Goal: Complete application form

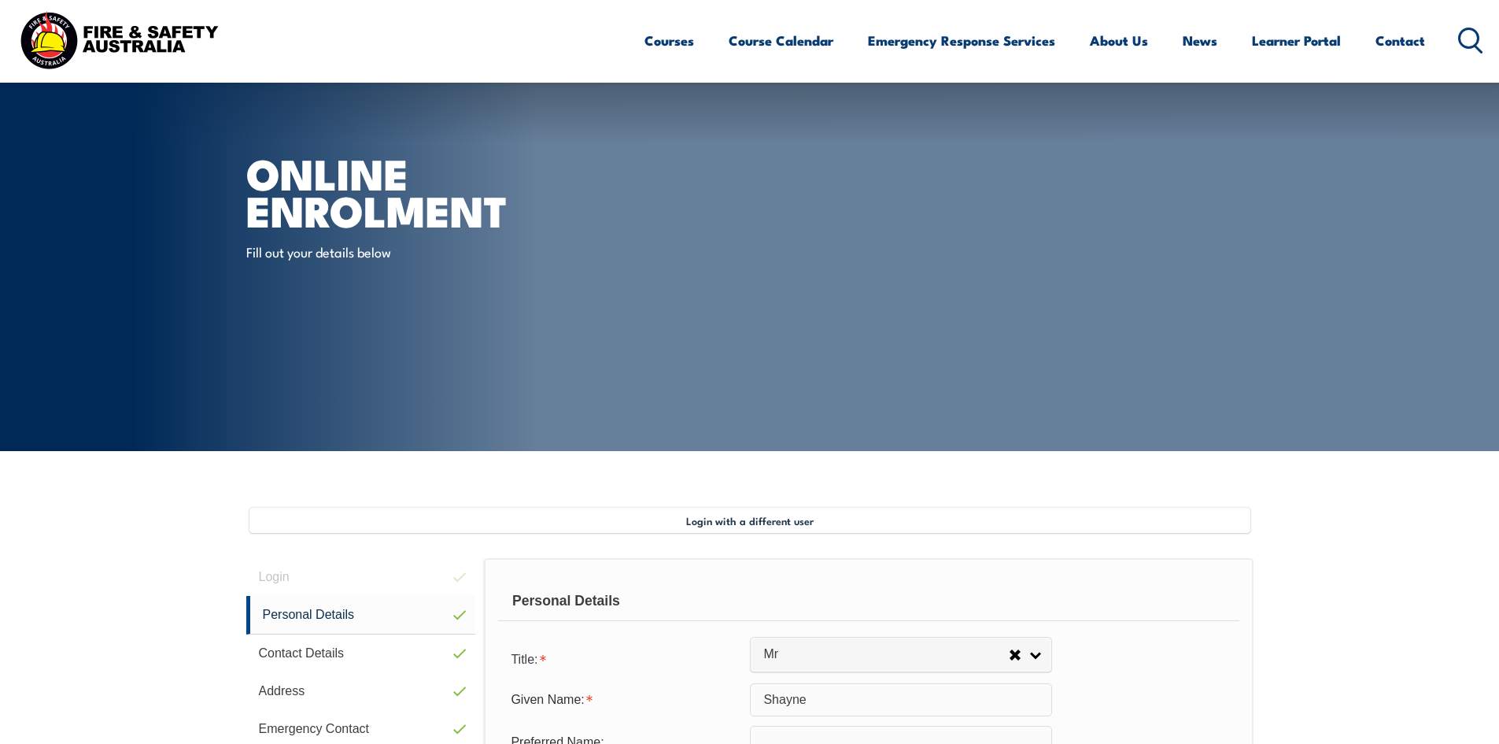
select select "Mr"
select select "M"
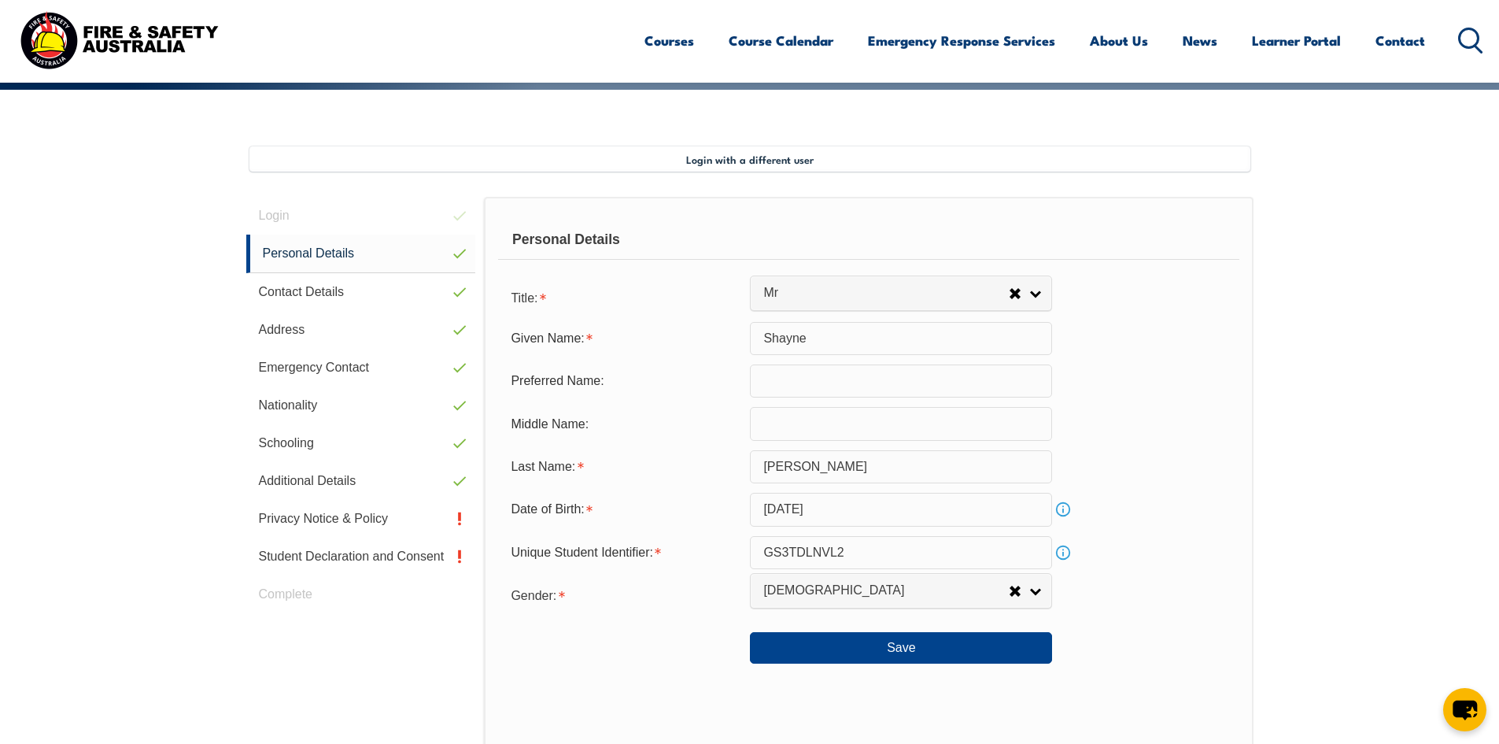
scroll to position [350, 0]
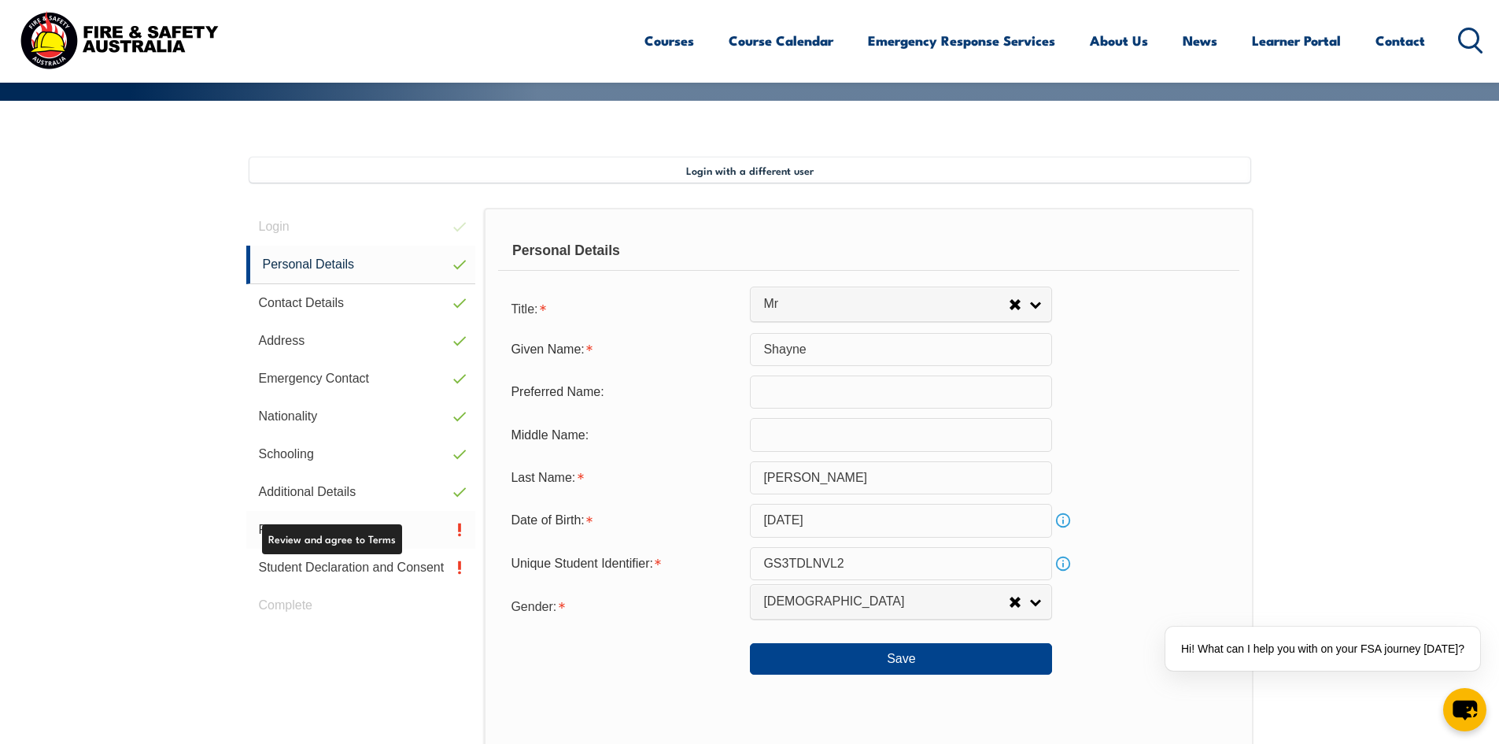
click at [371, 530] on link "Privacy Notice & Policy" at bounding box center [361, 530] width 230 height 38
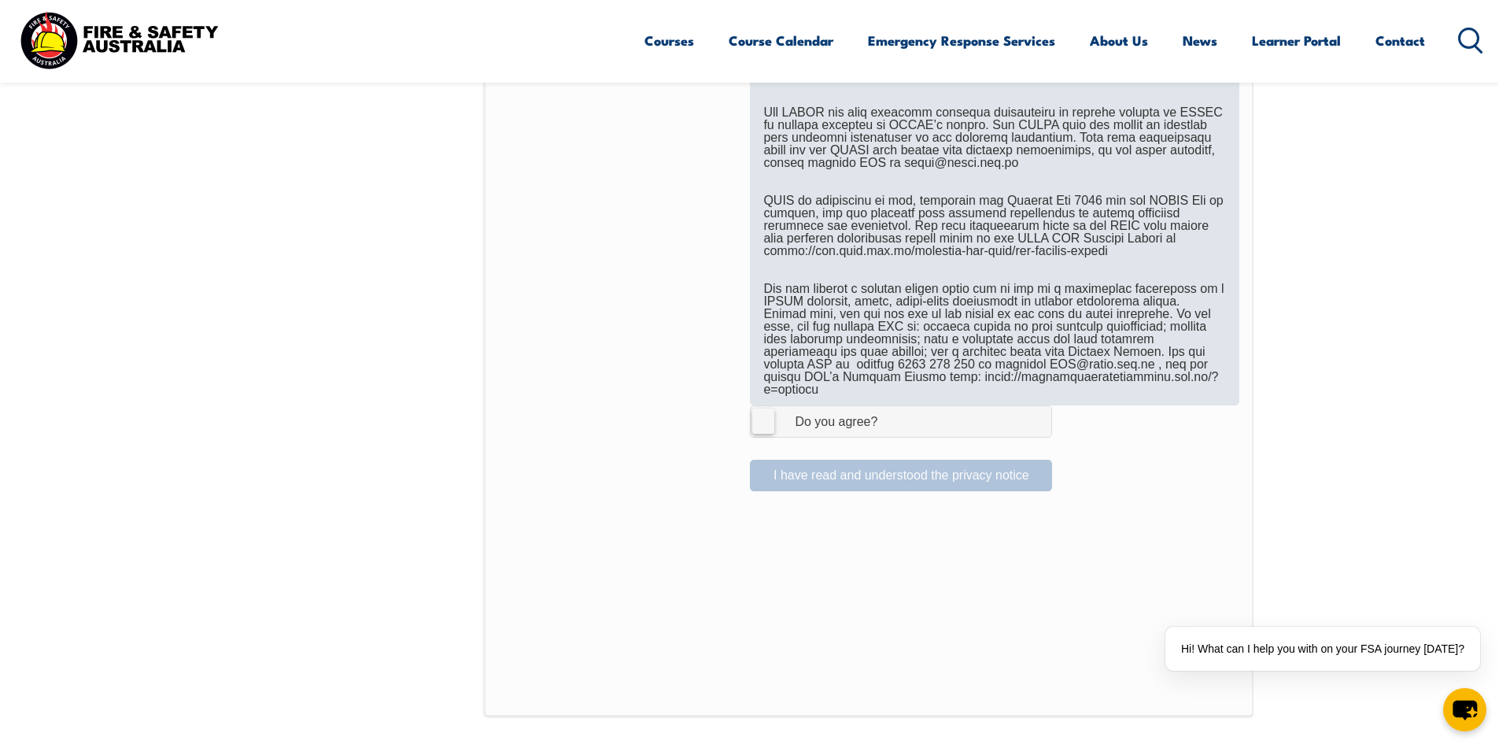
scroll to position [901, 0]
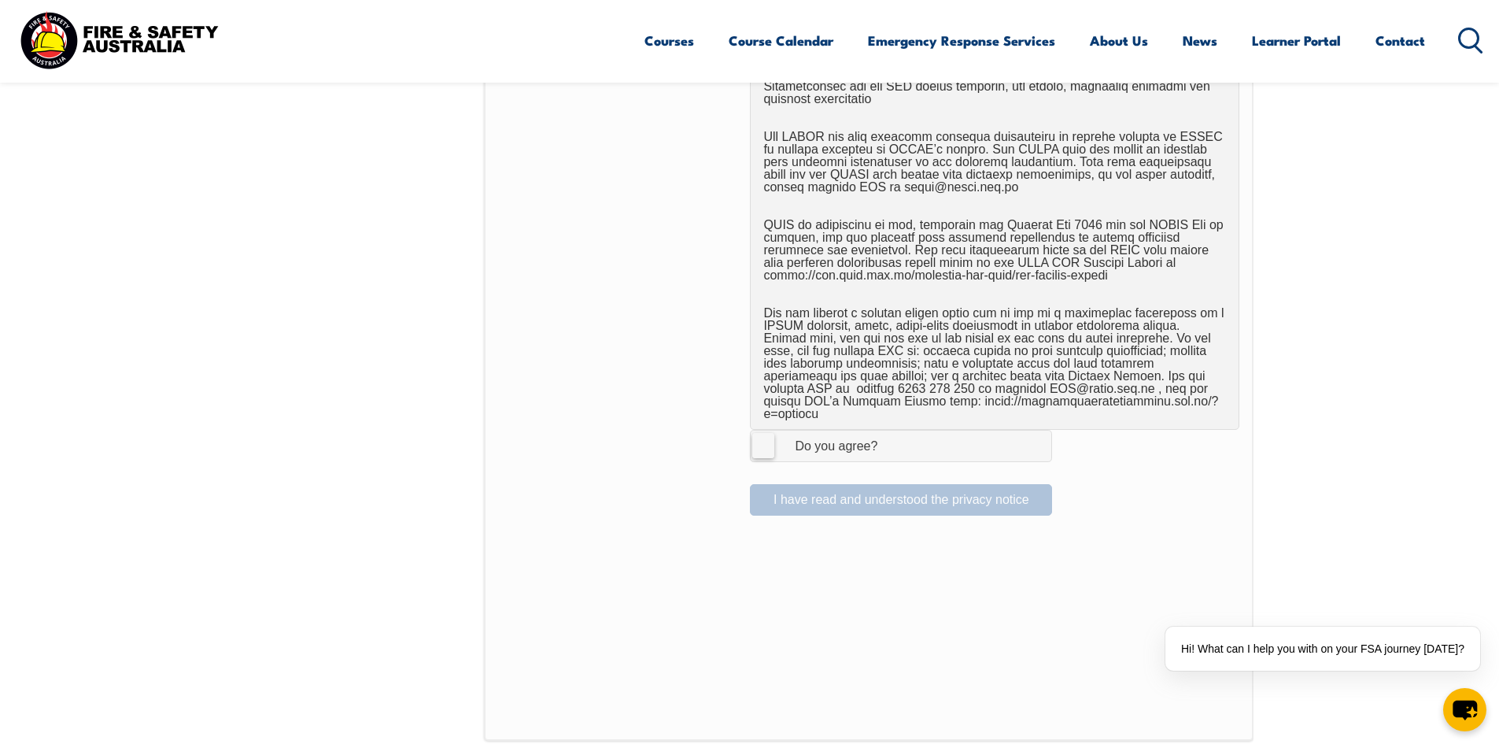
click at [770, 440] on label "I Agree Do you agree?" at bounding box center [901, 445] width 302 height 31
click at [890, 440] on input "I Agree Do you agree?" at bounding box center [903, 445] width 27 height 30
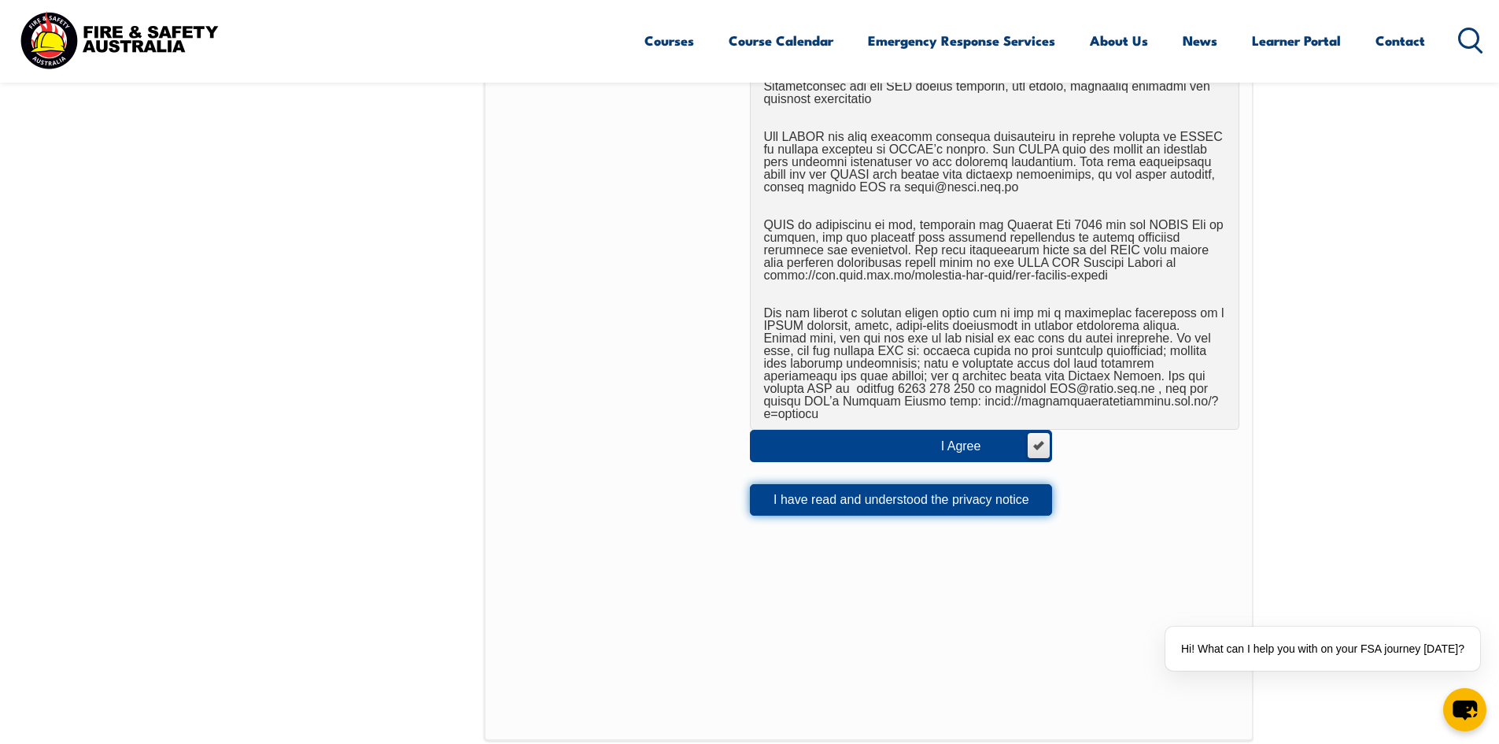
click at [782, 484] on button "I have read and understood the privacy notice" at bounding box center [901, 499] width 302 height 31
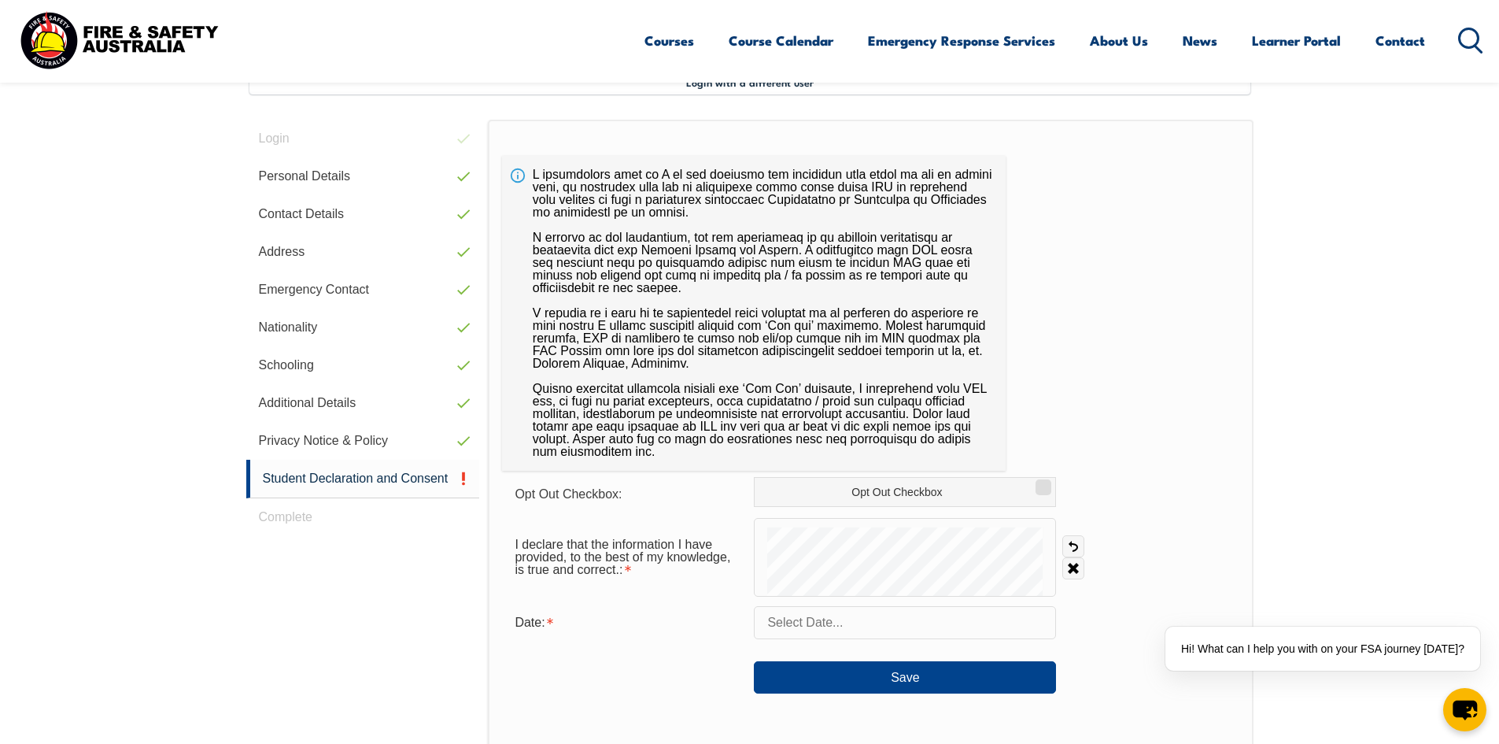
scroll to position [429, 0]
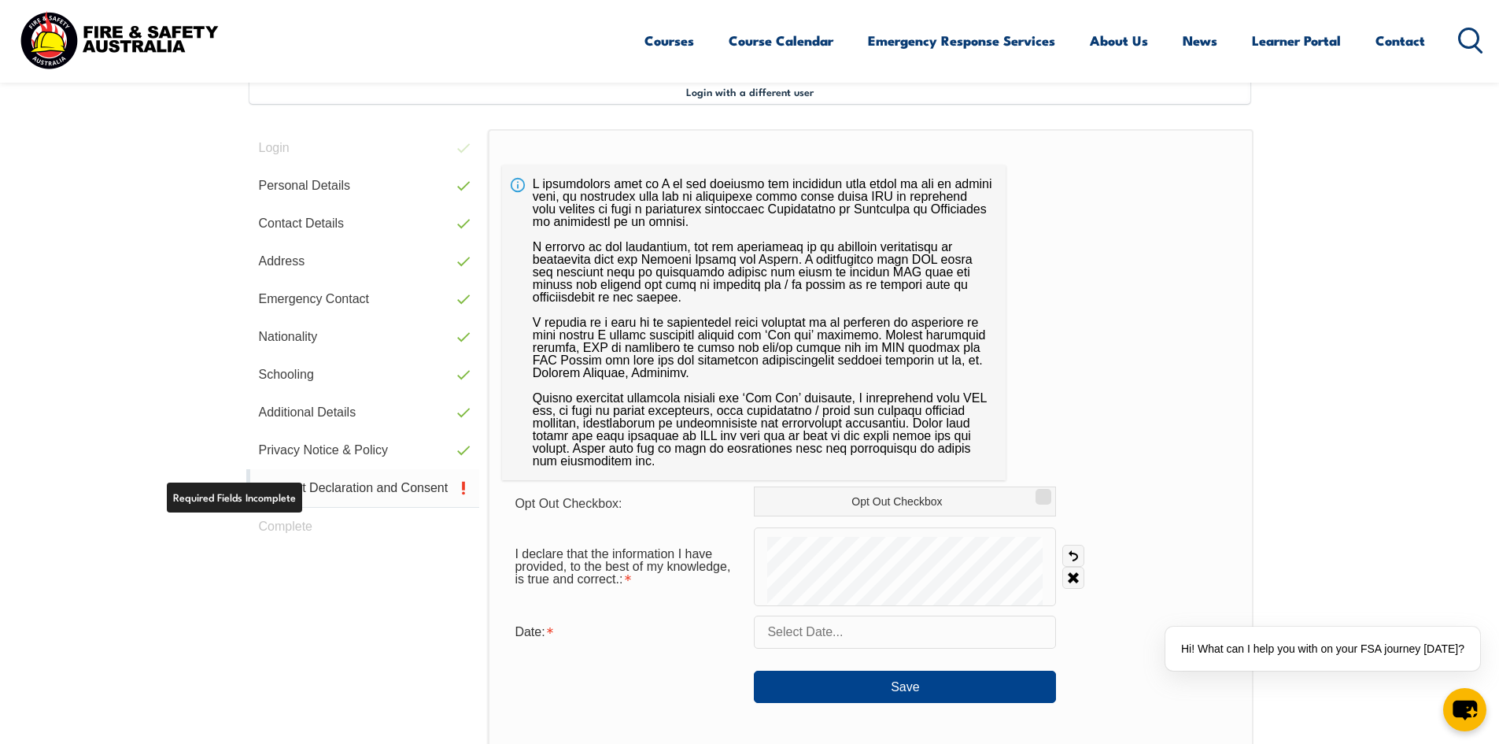
click at [384, 486] on link "Student Declaration and Consent" at bounding box center [363, 488] width 234 height 39
click at [1072, 578] on link "Clear" at bounding box center [1073, 578] width 22 height 22
click at [781, 642] on input "text" at bounding box center [905, 631] width 302 height 33
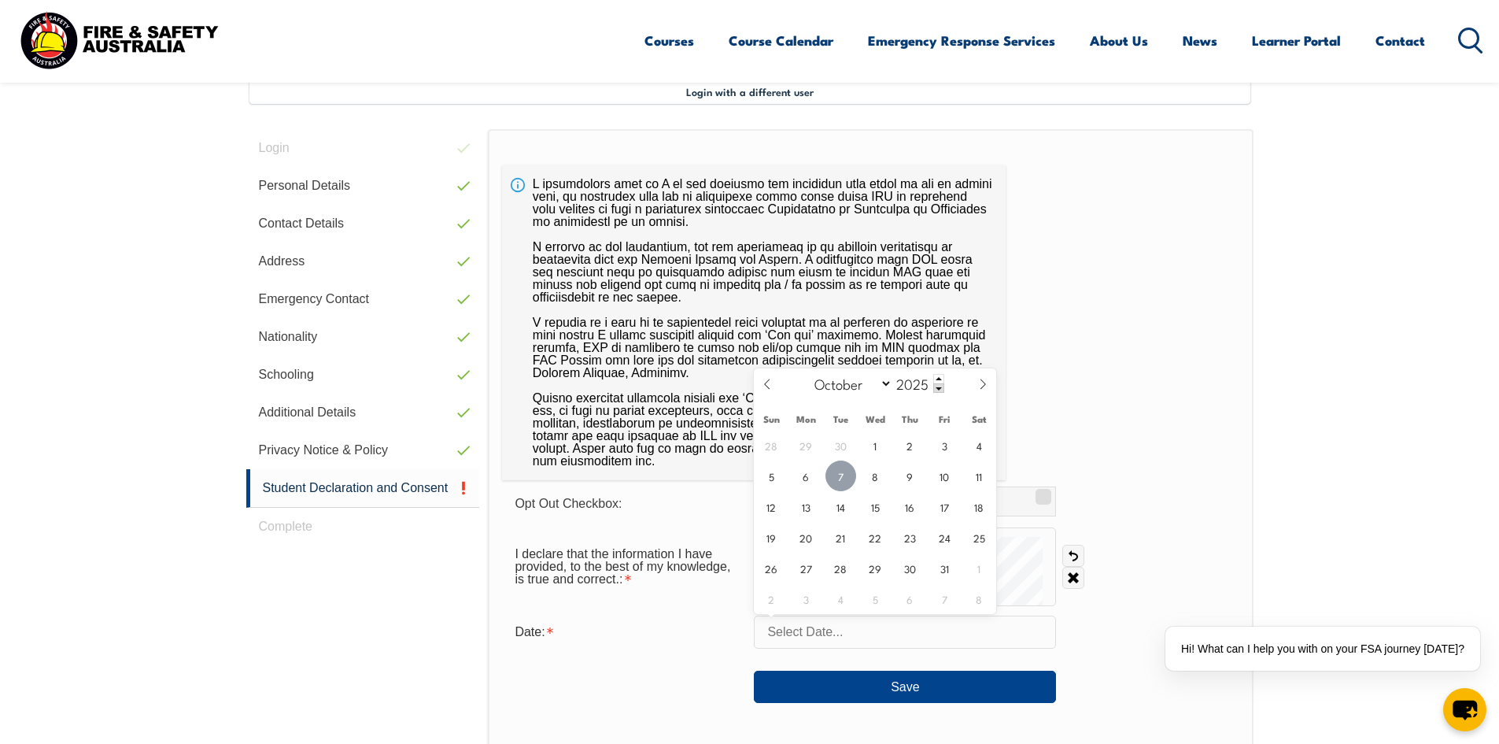
click at [827, 477] on span "7" at bounding box center [840, 475] width 31 height 31
type input "[DATE]"
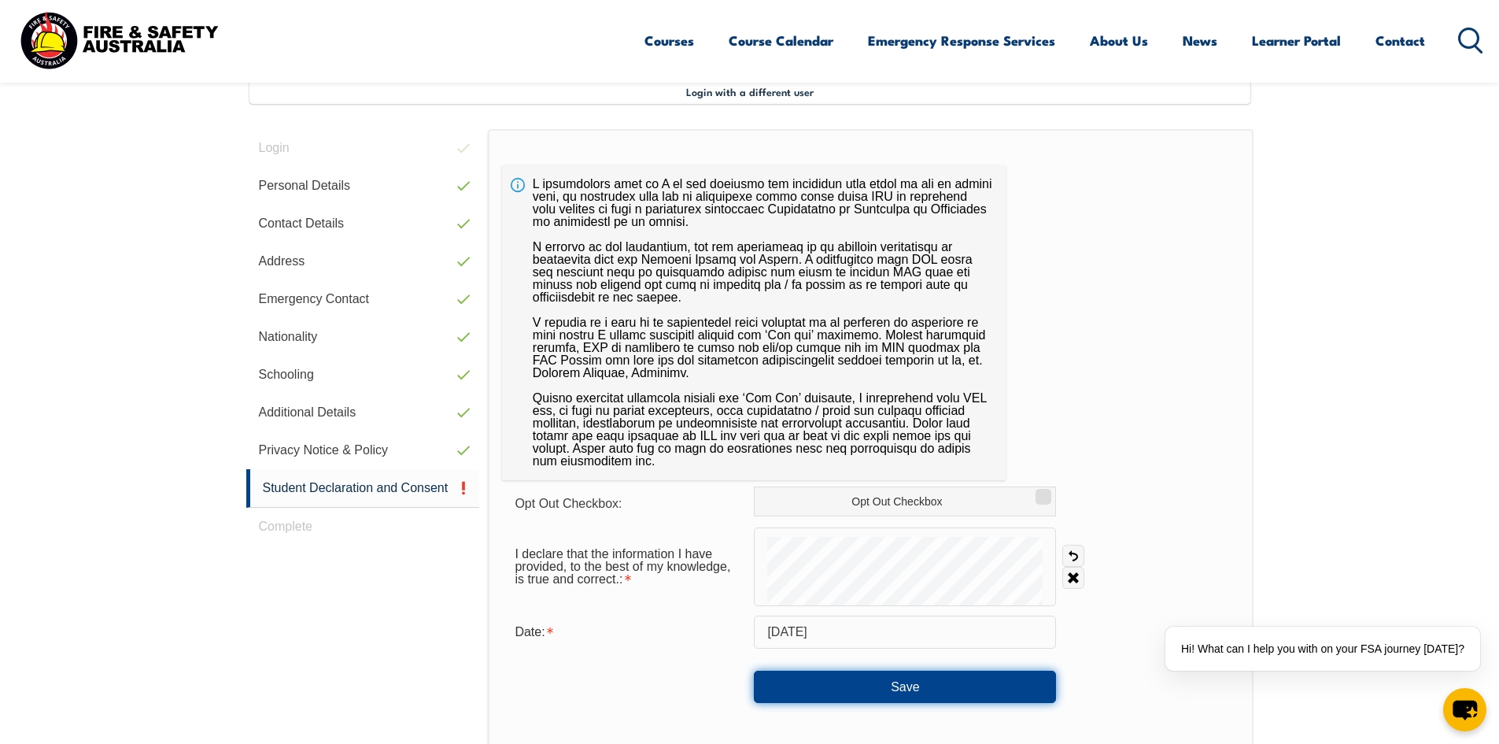
click at [847, 698] on button "Save" at bounding box center [905, 685] width 302 height 31
